Goal: Information Seeking & Learning: Obtain resource

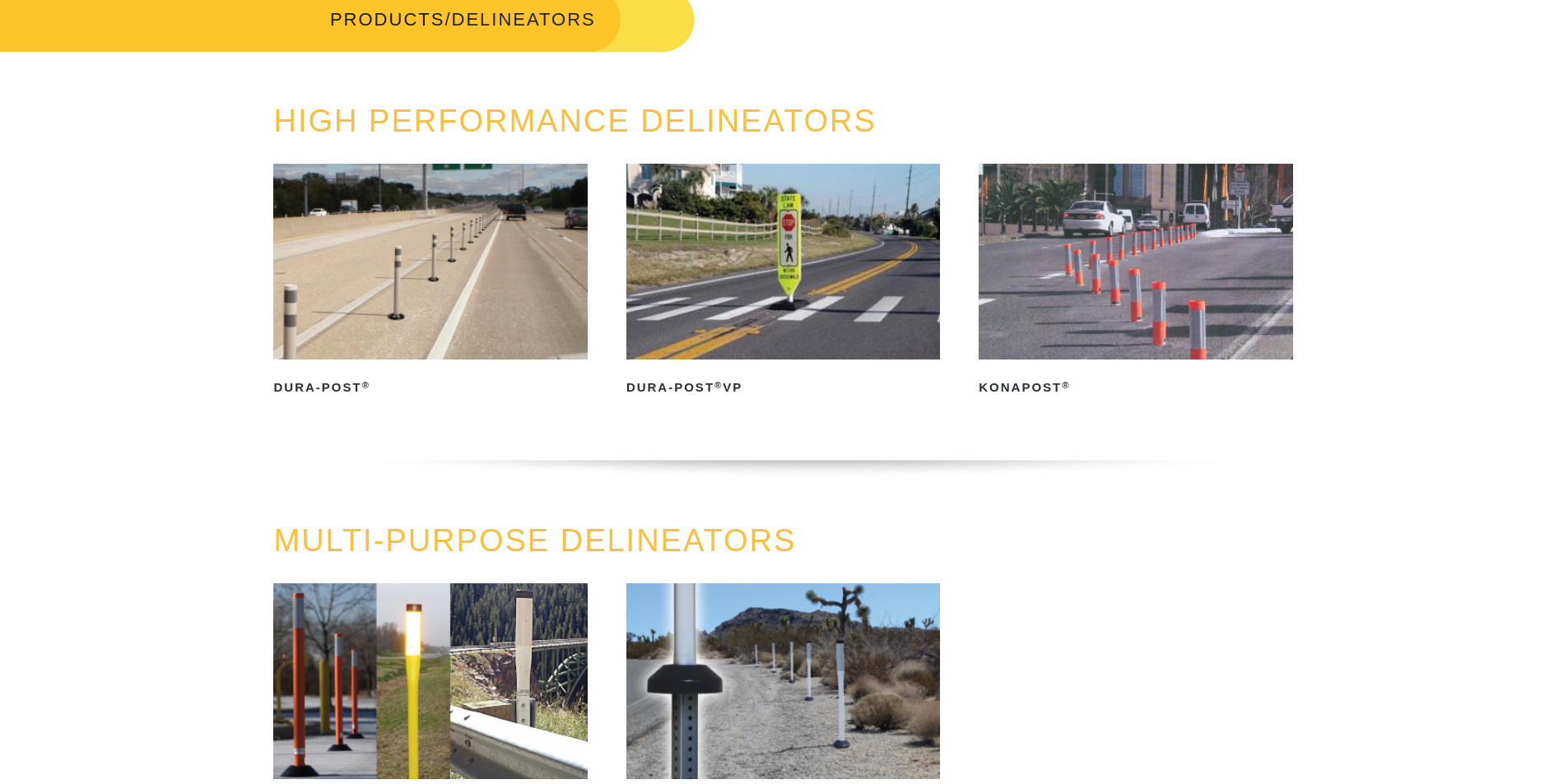
scroll to position [329, 0]
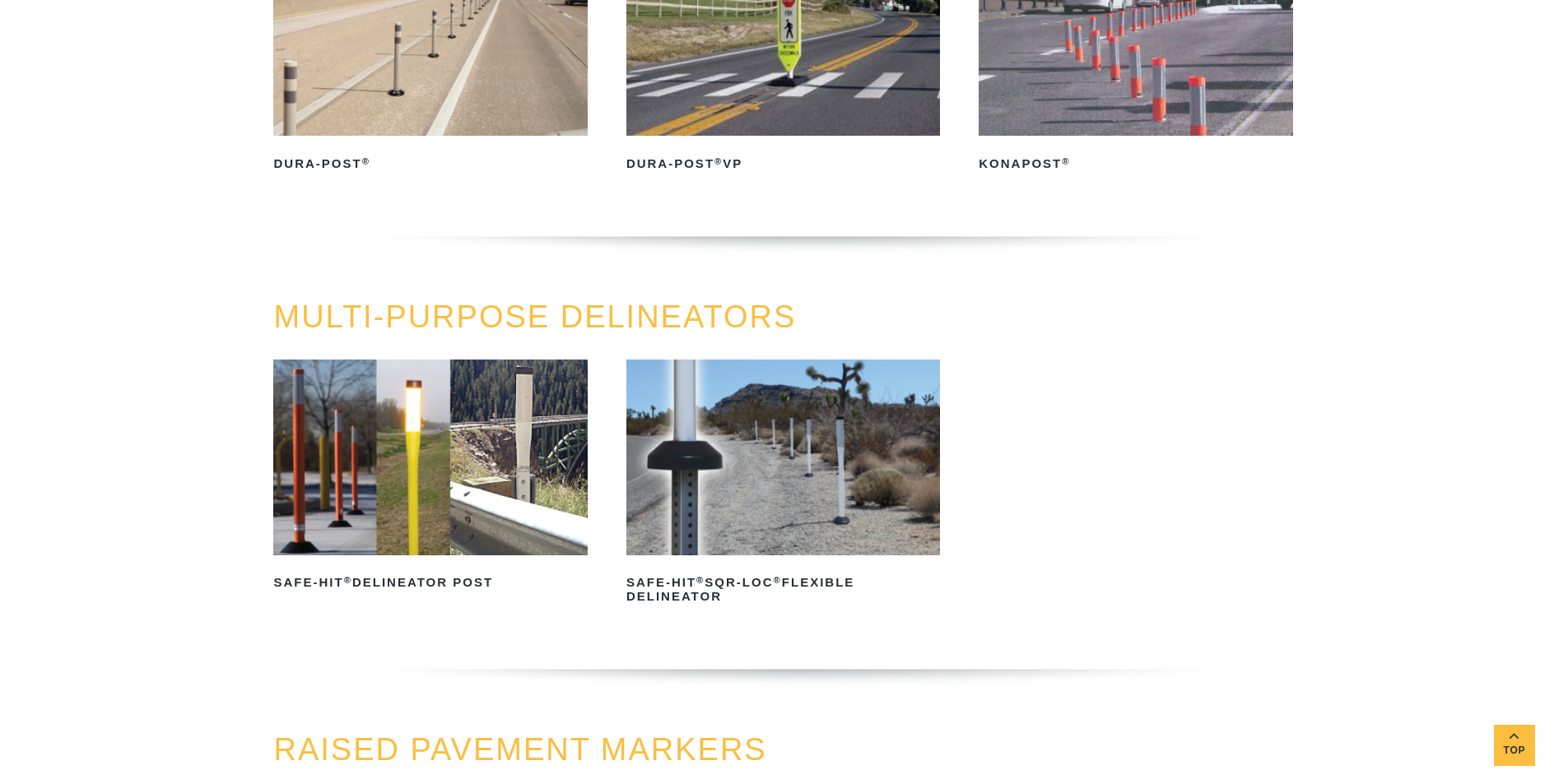
click at [510, 491] on img at bounding box center [430, 457] width 313 height 196
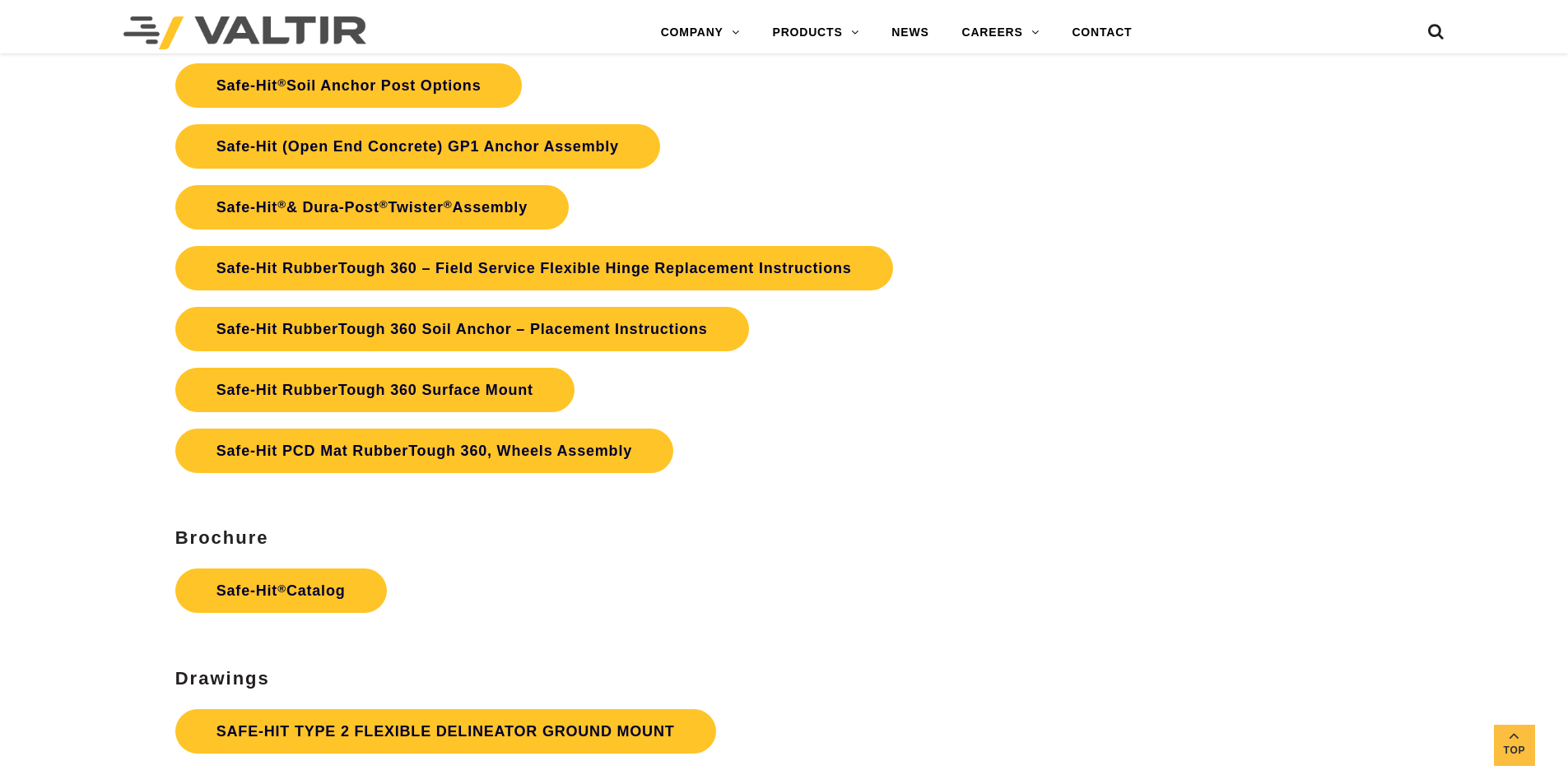
scroll to position [3702, 0]
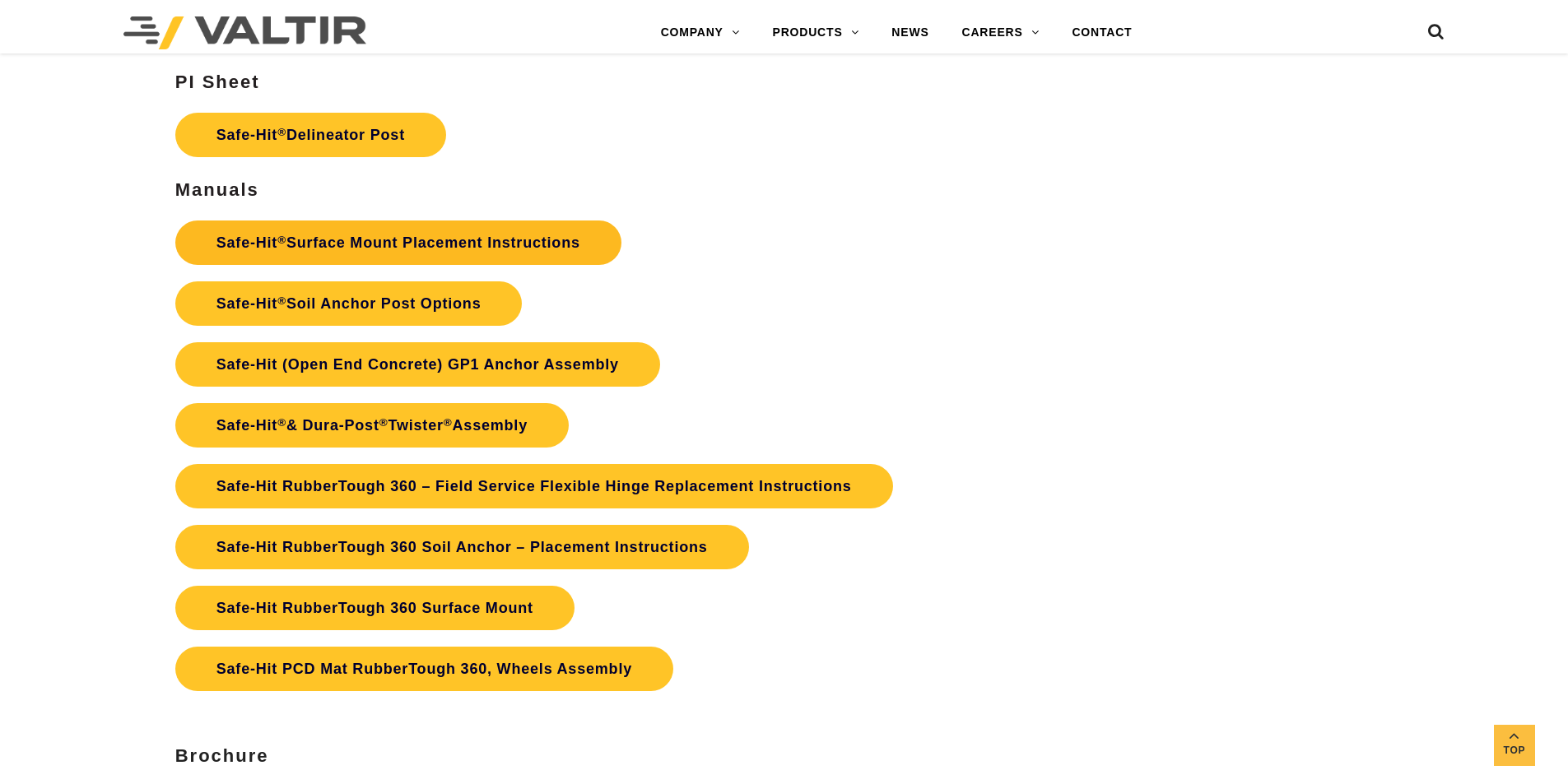
click at [351, 249] on link "Safe-Hit ® Surface Mount Placement Instructions" at bounding box center [398, 242] width 446 height 45
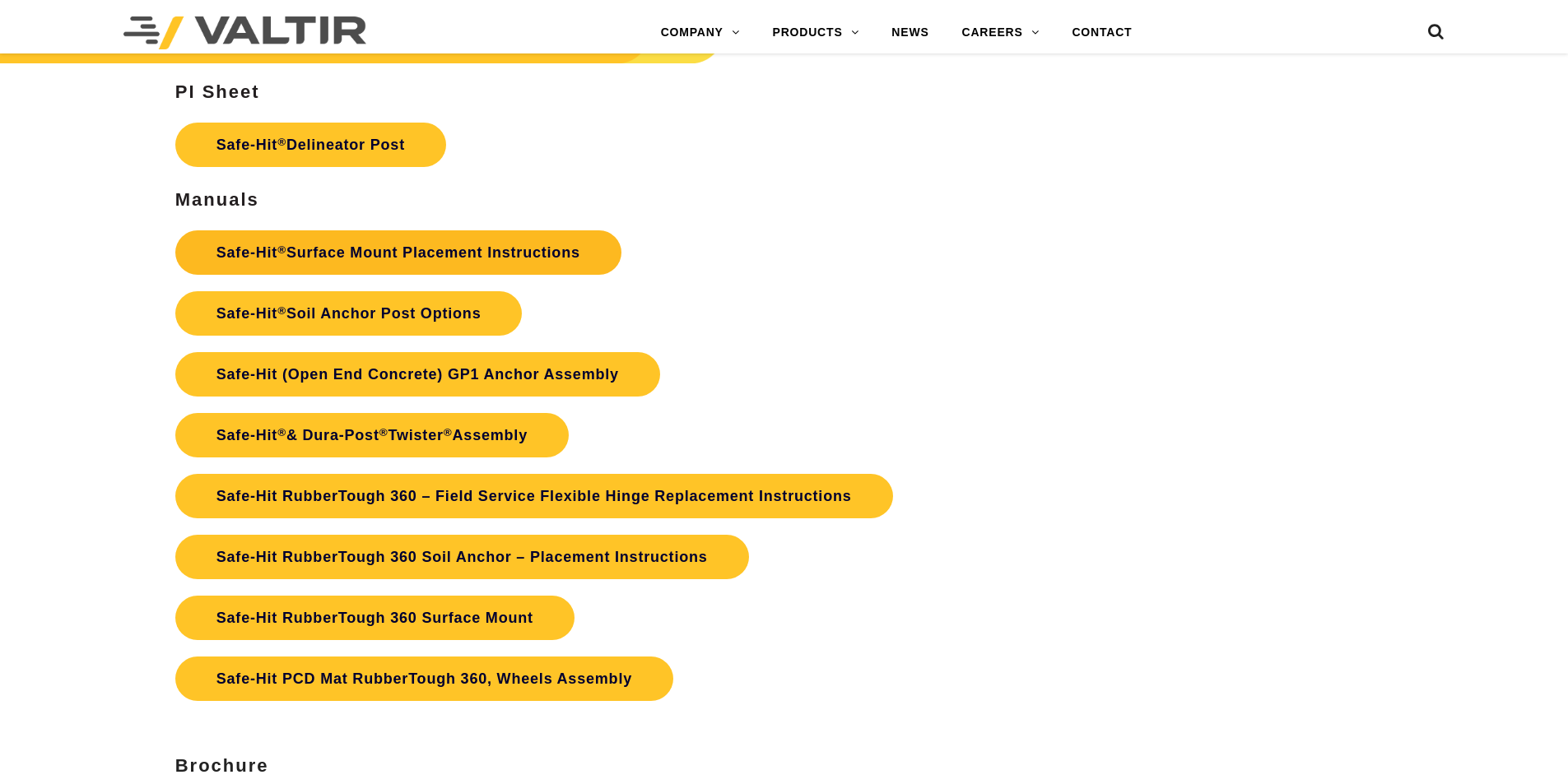
scroll to position [3702, 0]
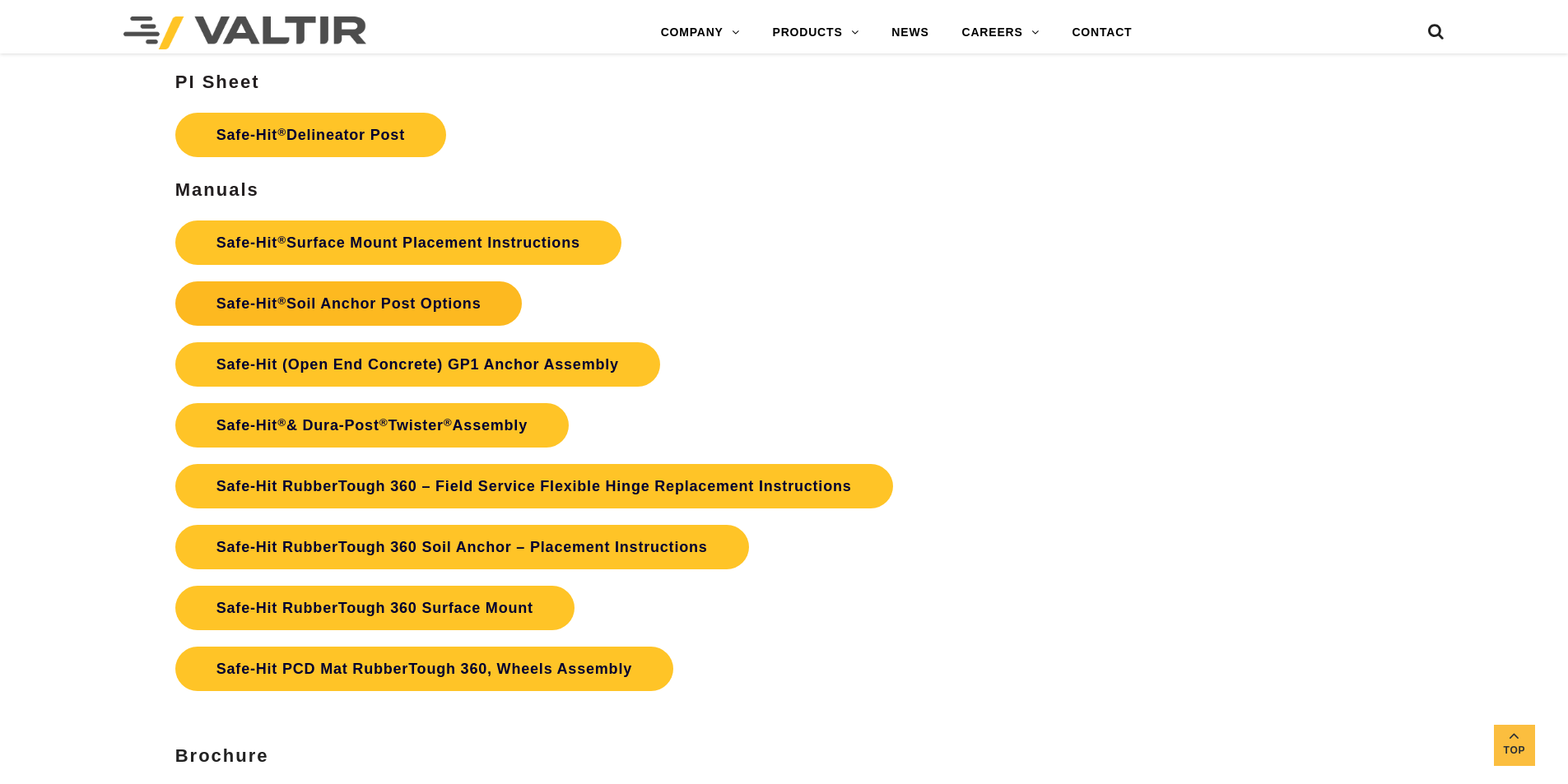
click at [431, 302] on link "Safe-Hit ® Soil Anchor Post Options" at bounding box center [348, 303] width 347 height 45
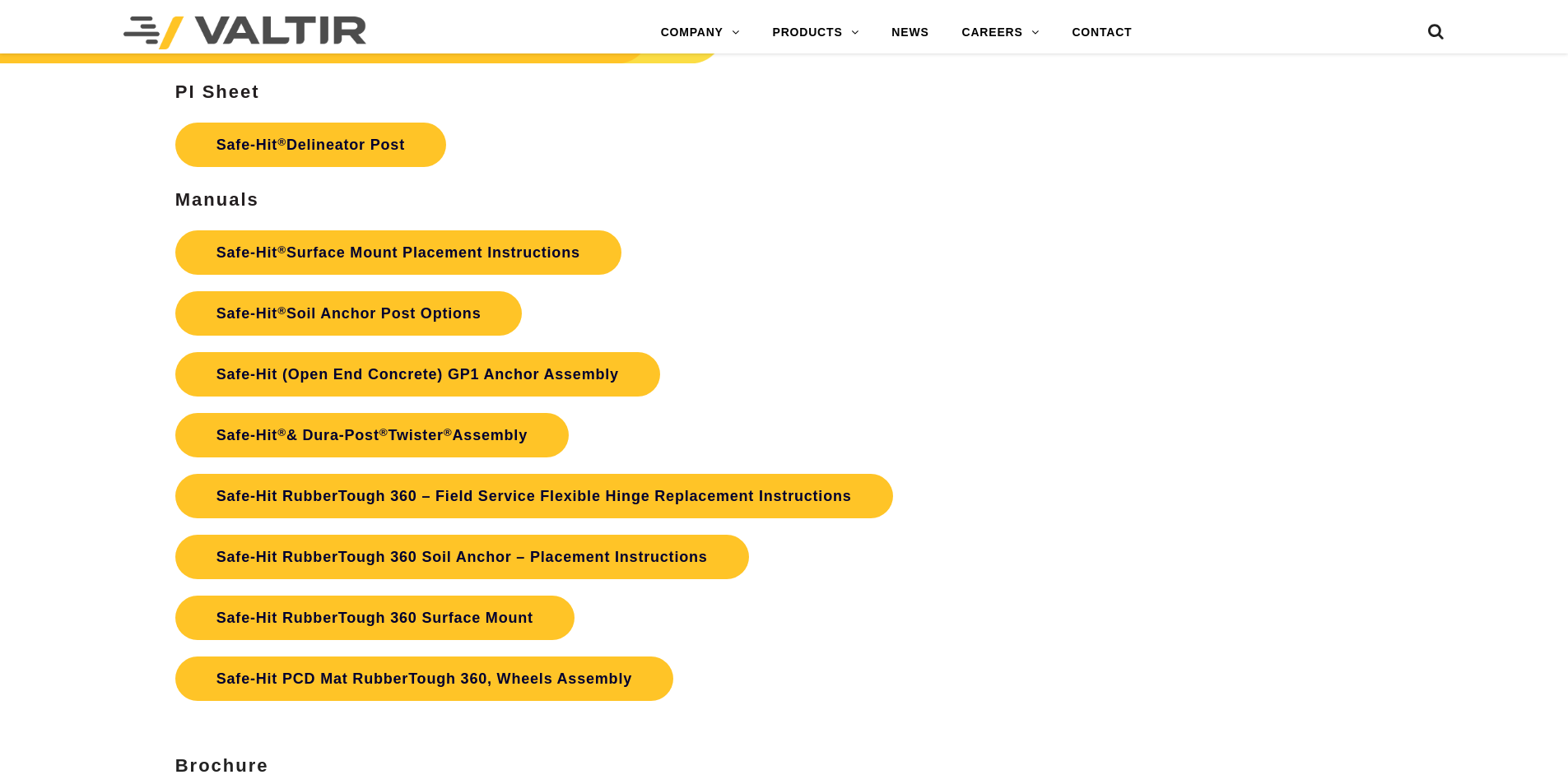
scroll to position [3702, 0]
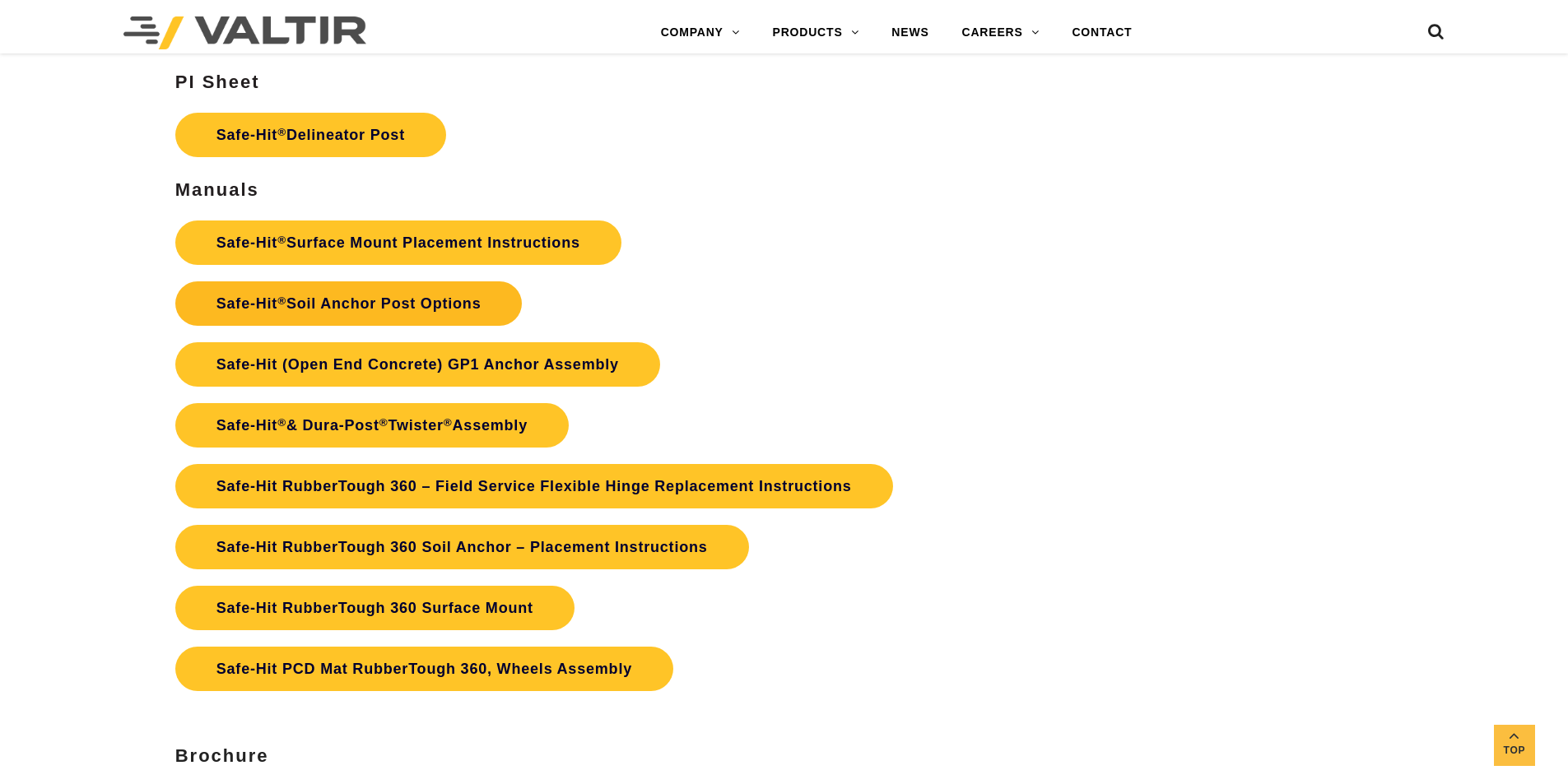
click at [423, 301] on link "Safe-Hit ® Soil Anchor Post Options" at bounding box center [348, 303] width 347 height 45
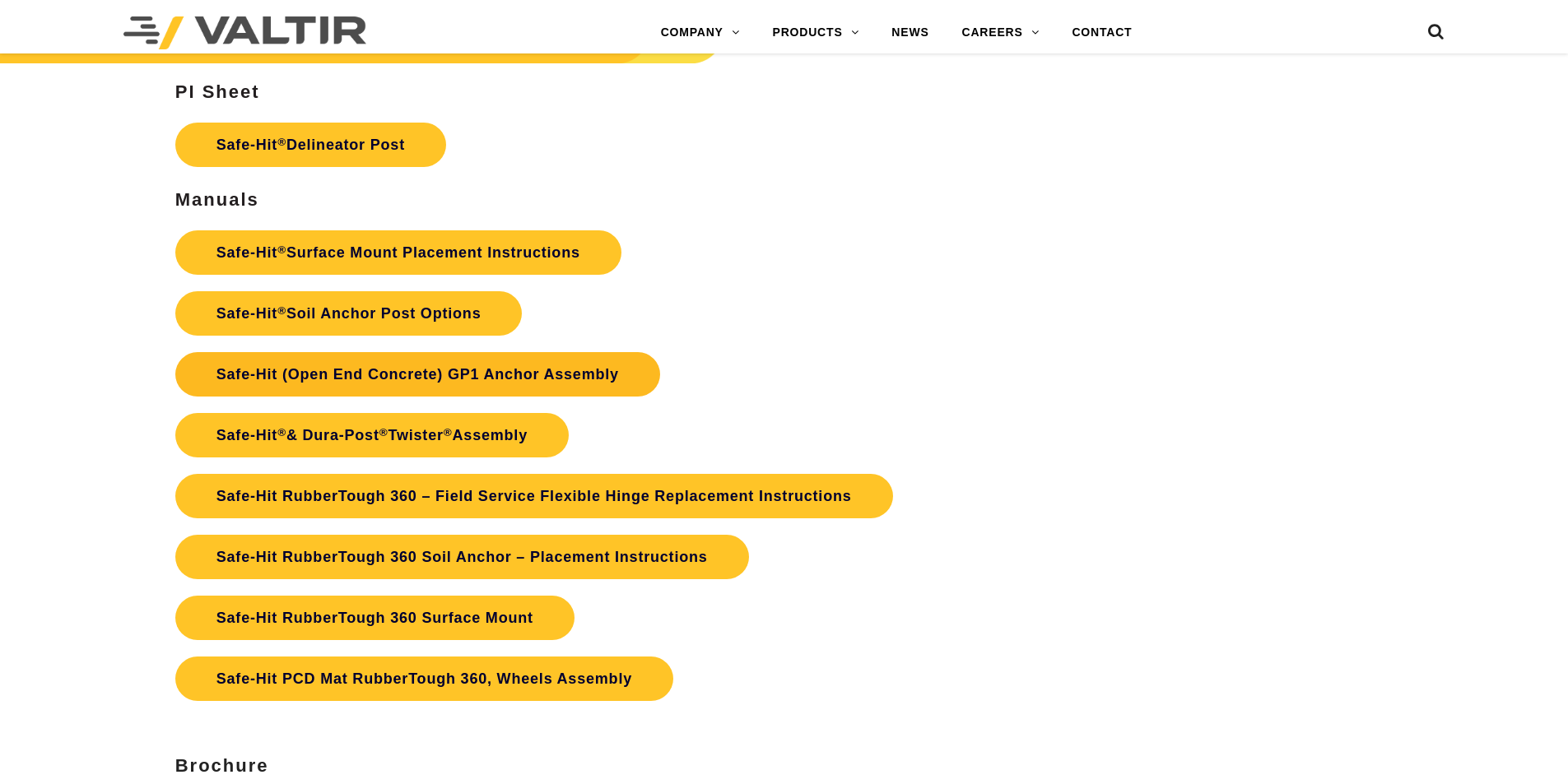
scroll to position [3702, 0]
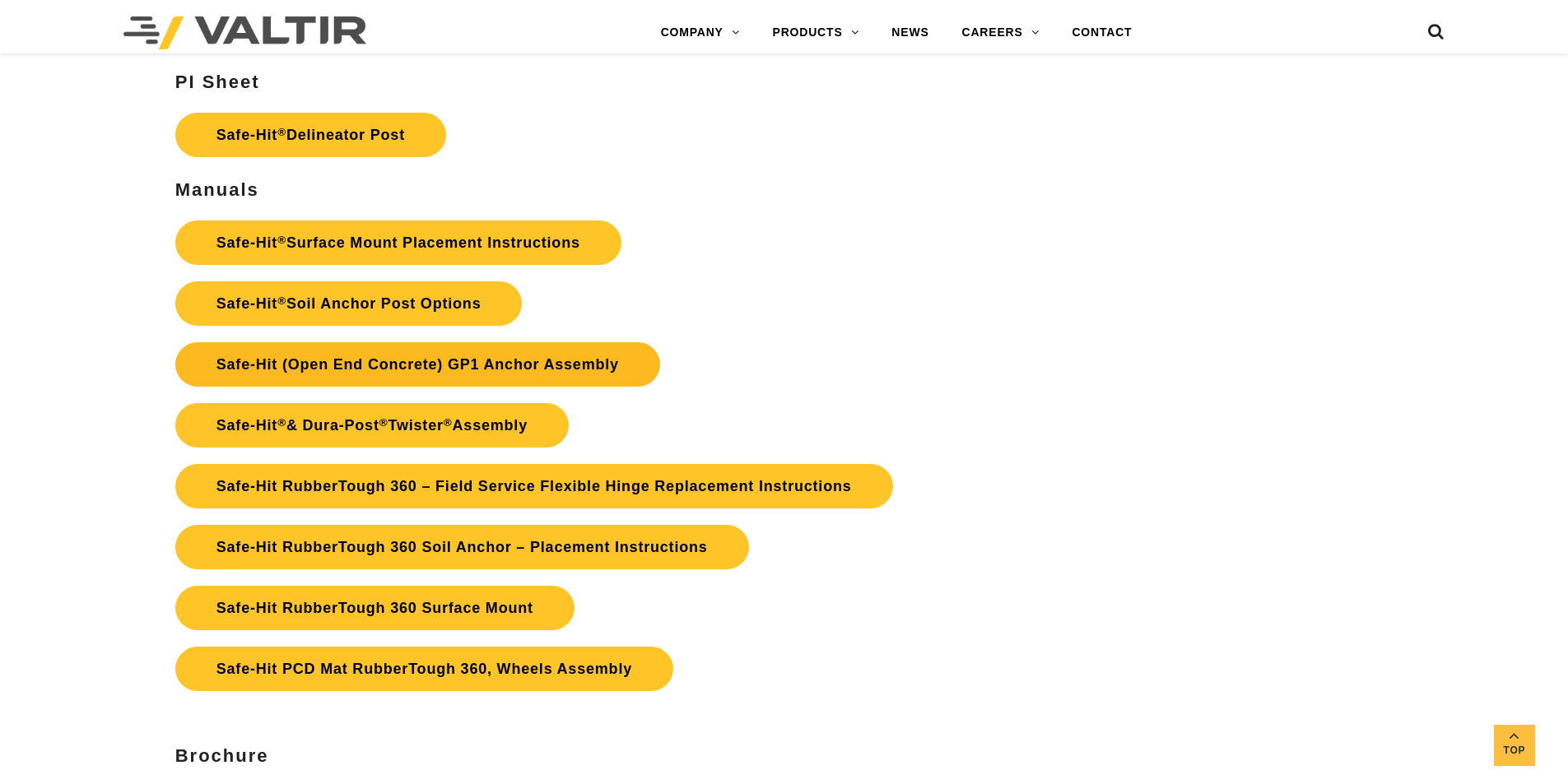
click at [491, 361] on link "Safe-Hit (Open End Concrete) GP1 Anchor Assembly" at bounding box center [417, 364] width 485 height 45
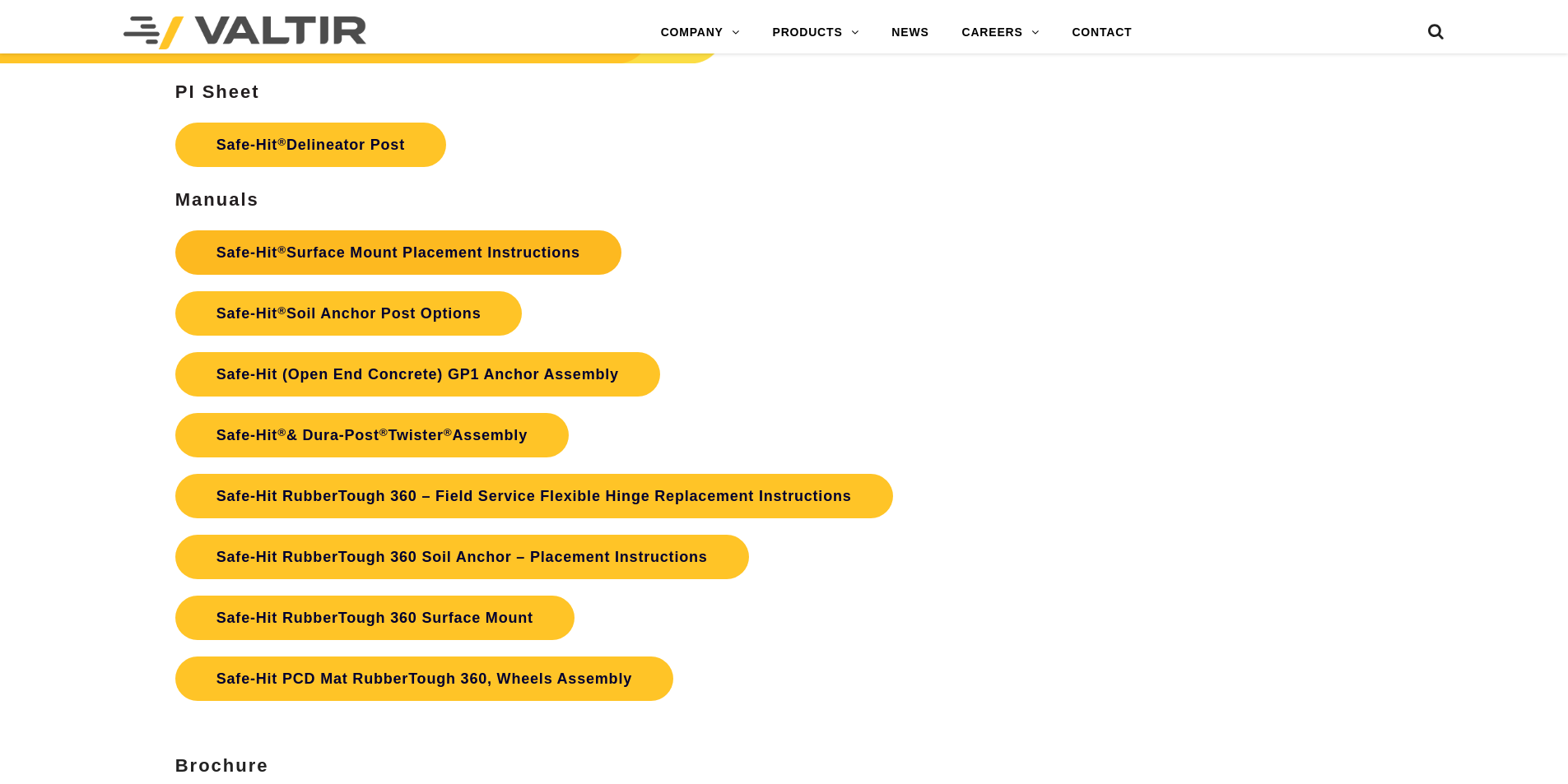
scroll to position [3702, 0]
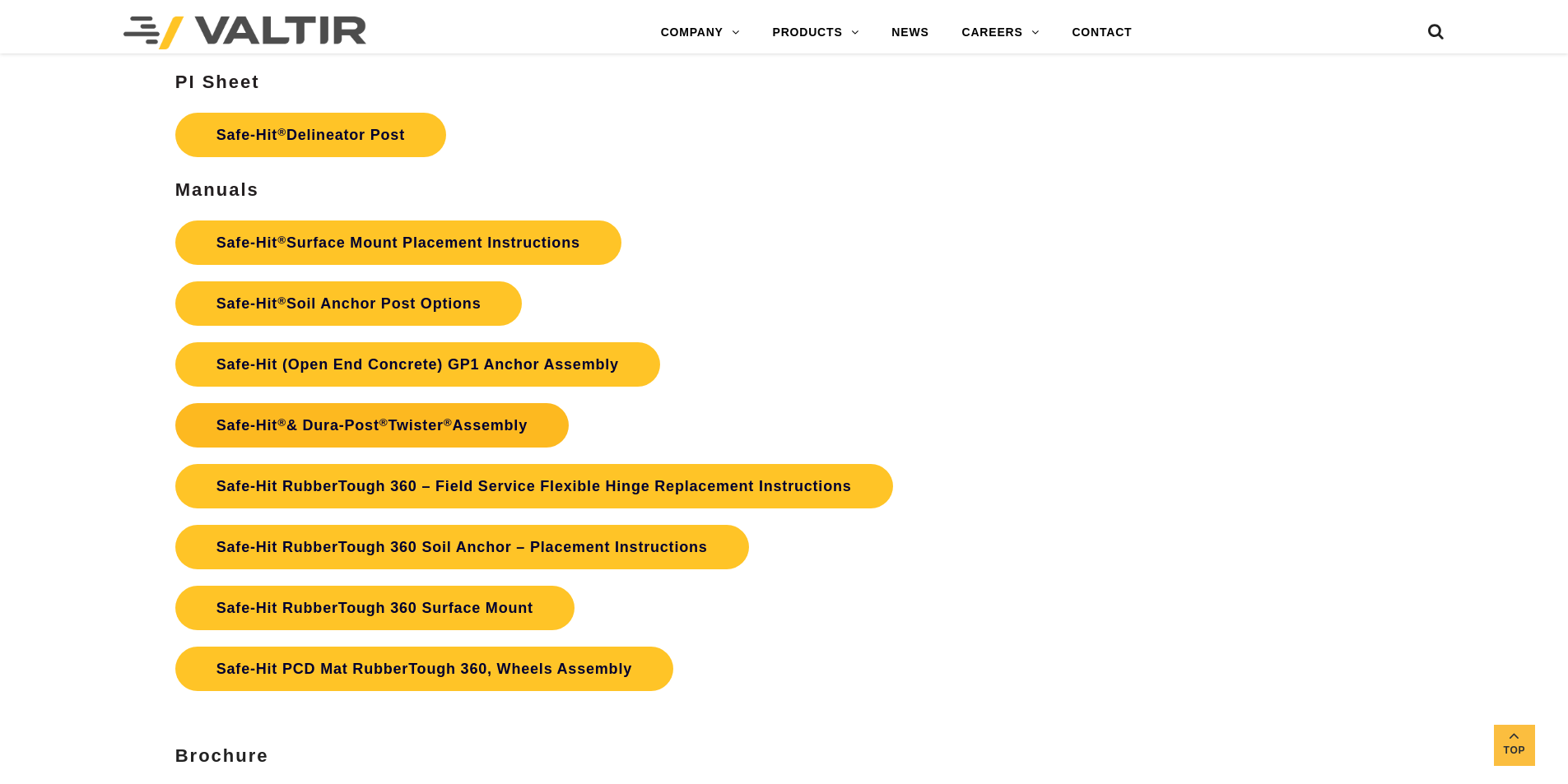
click at [388, 423] on sup "®" at bounding box center [384, 423] width 9 height 13
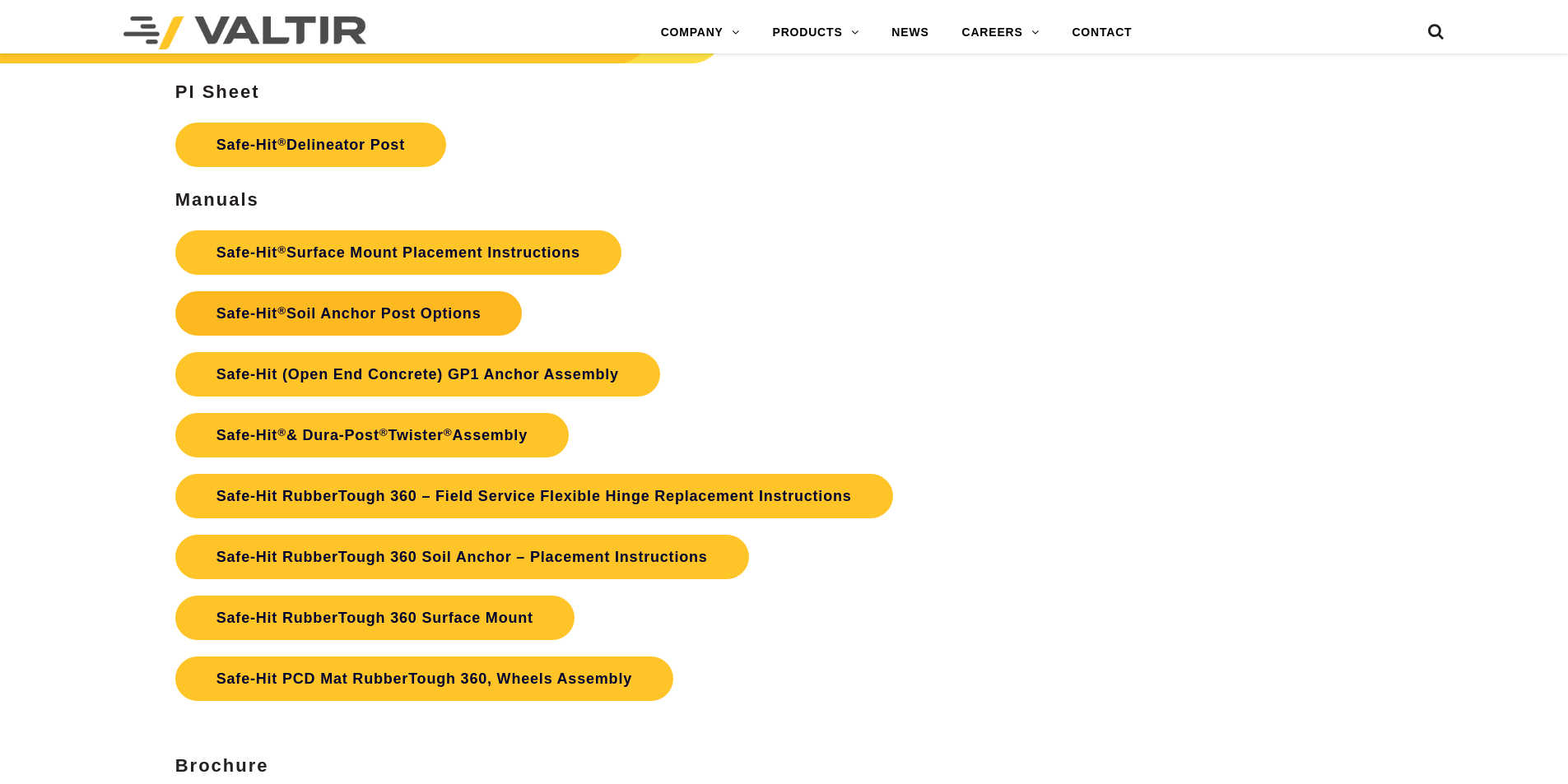
scroll to position [3702, 0]
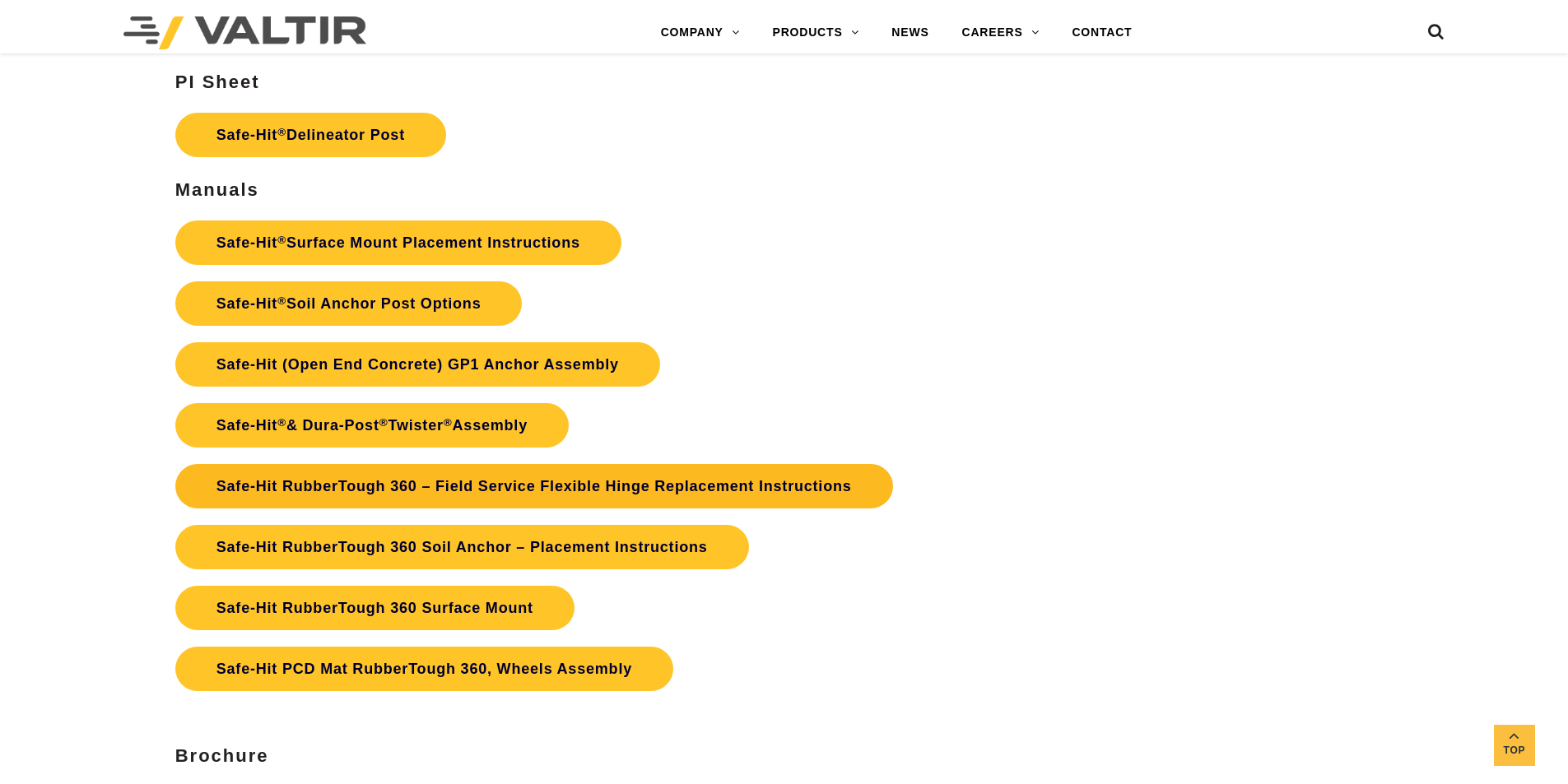
click at [449, 484] on link "Safe-Hit RubberTough 360 – Field Service Flexible Hinge Replacement Instructions" at bounding box center [534, 486] width 718 height 45
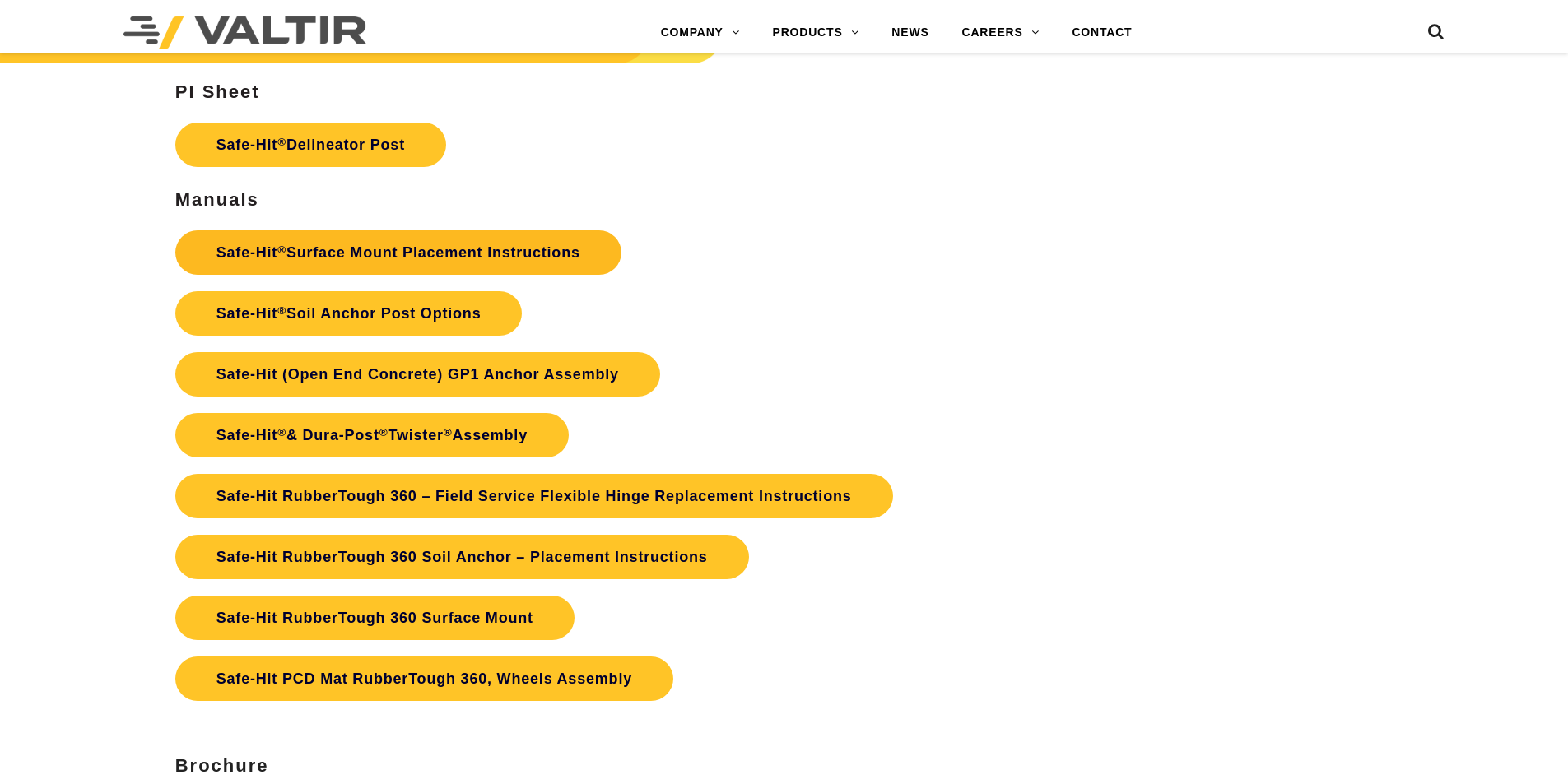
scroll to position [3702, 0]
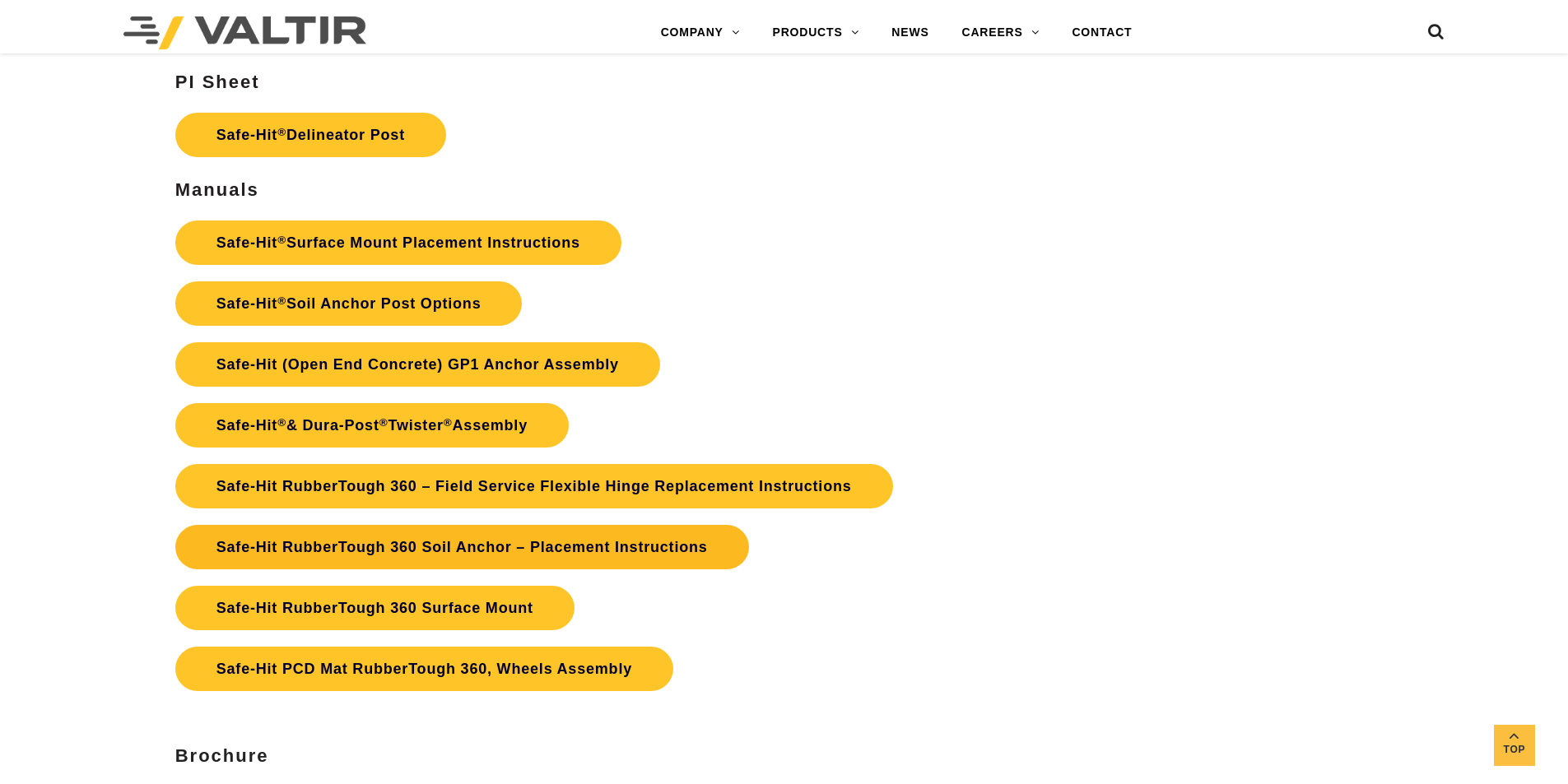
click at [375, 542] on link "Safe-Hit RubberTough 360 Soil Anchor – Placement Instructions" at bounding box center [462, 546] width 574 height 45
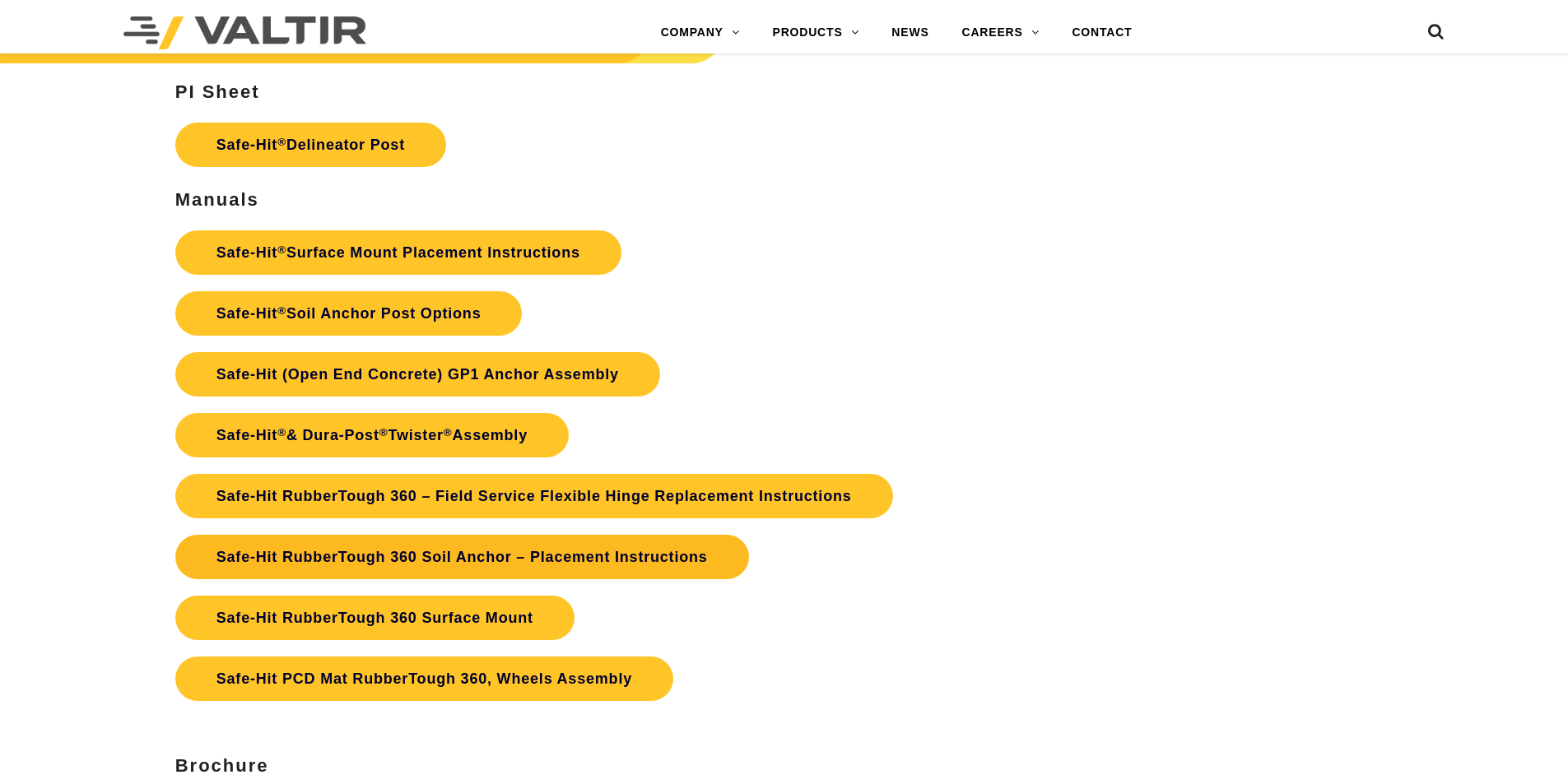
scroll to position [3702, 0]
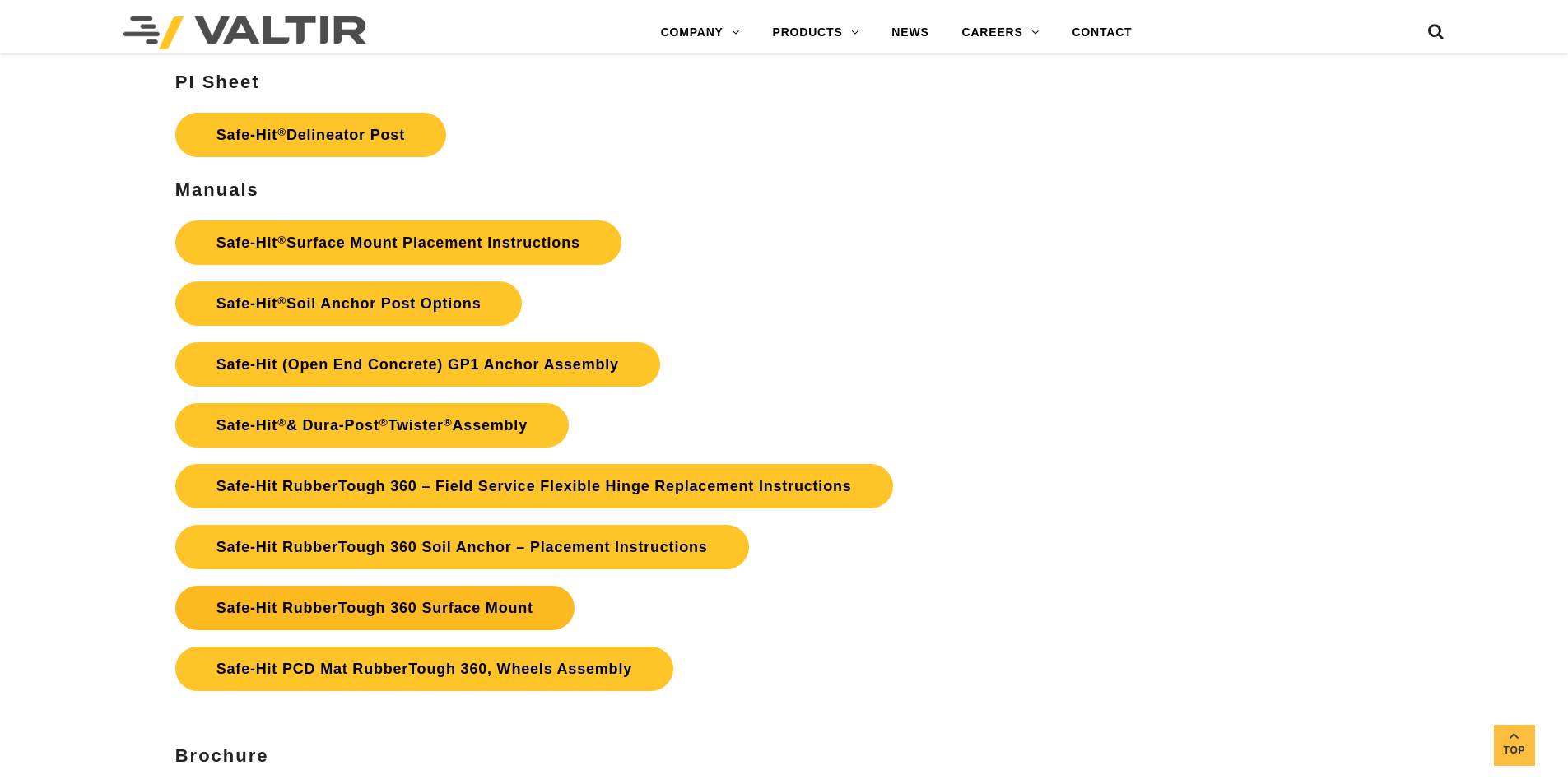
click at [480, 611] on link "Safe-Hit RubberTough 360 Surface Mount" at bounding box center [374, 607] width 399 height 45
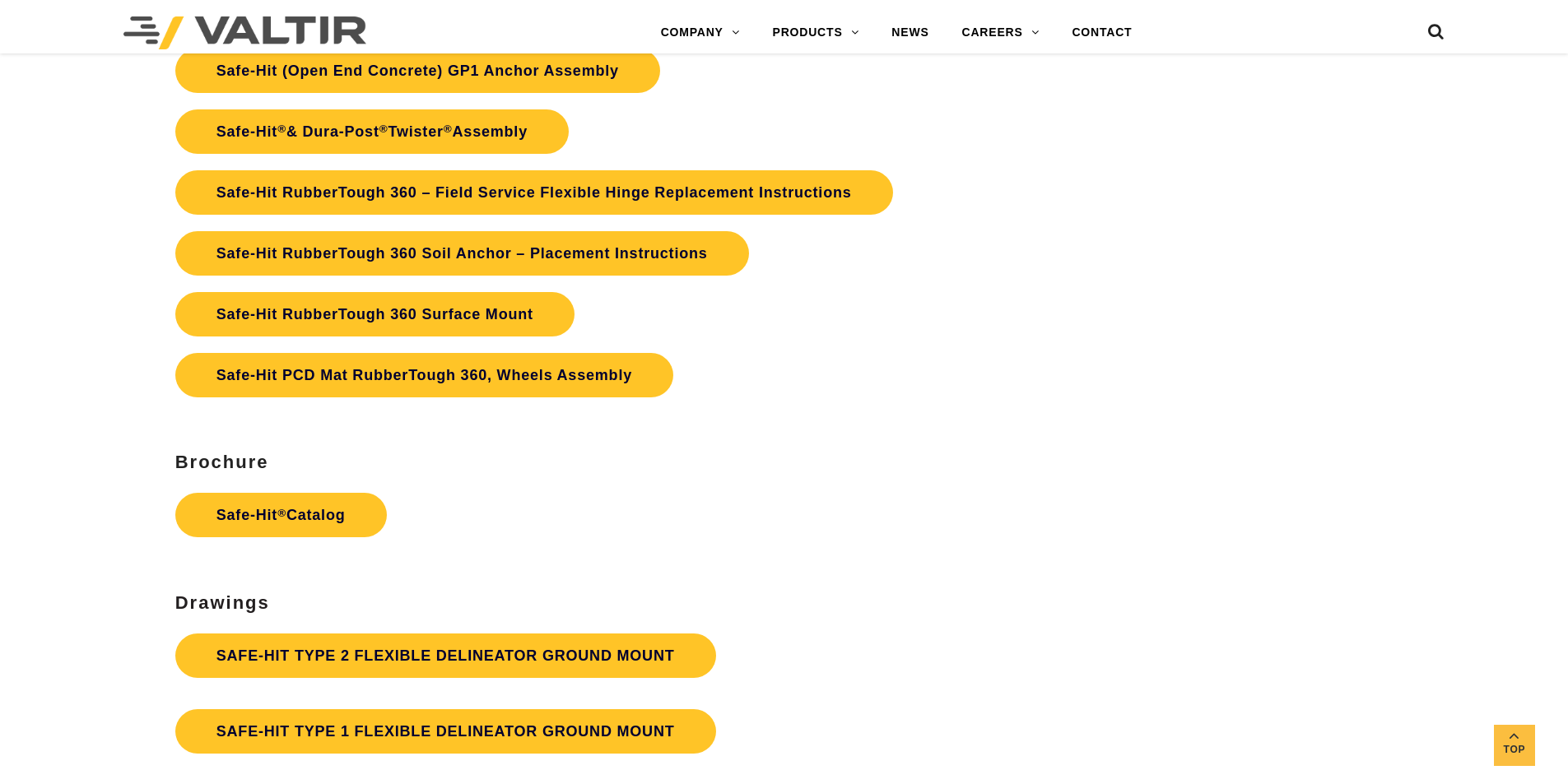
scroll to position [4032, 0]
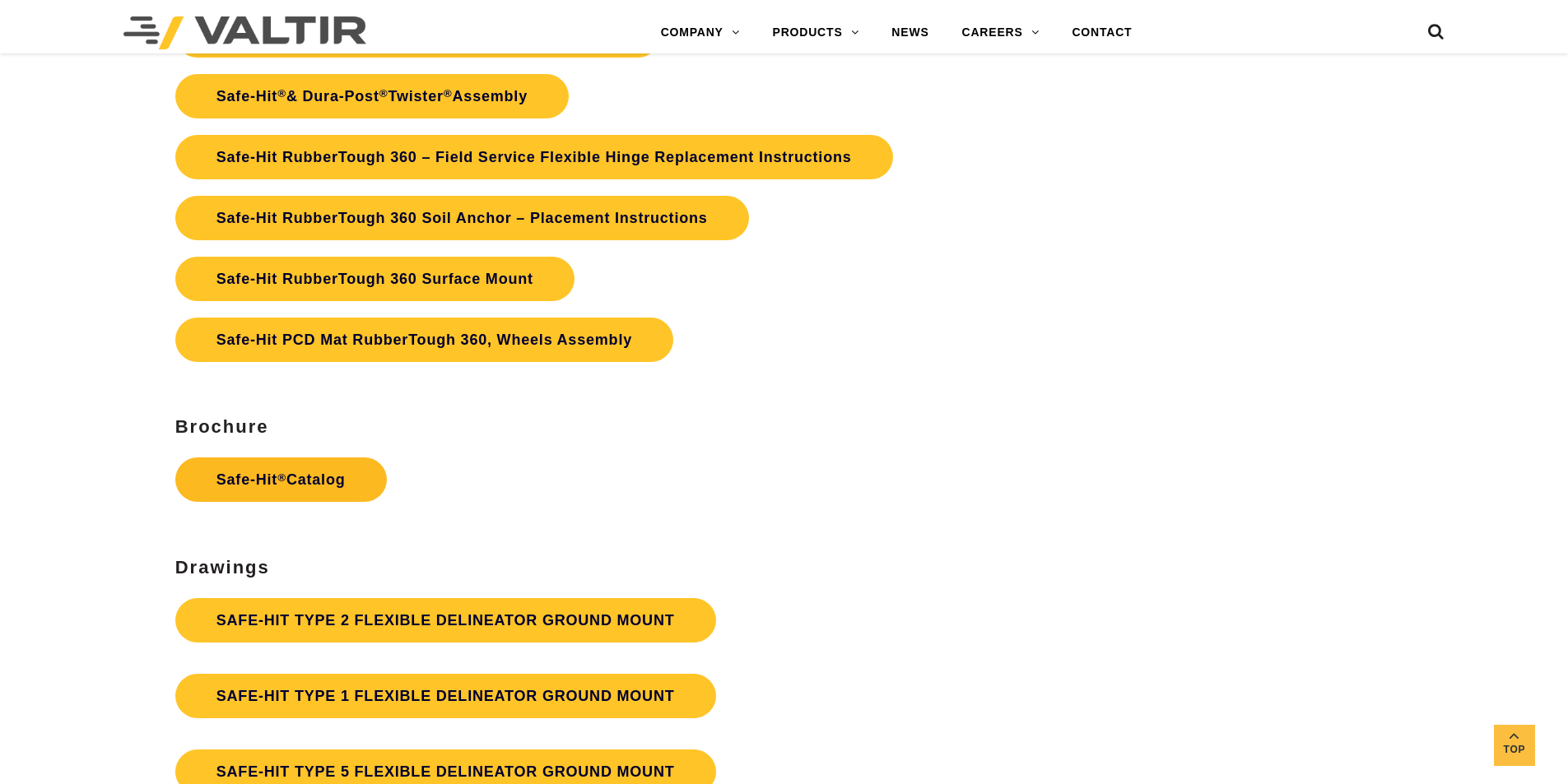
click at [324, 483] on link "Safe-Hit ® Catalog" at bounding box center [281, 479] width 211 height 45
